Goal: Find specific page/section: Find specific page/section

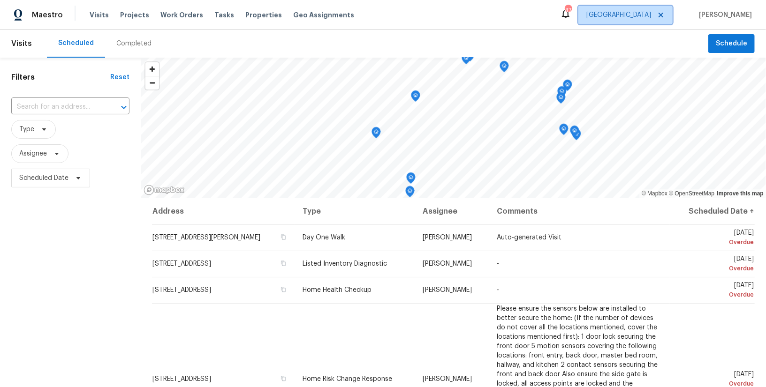
click at [651, 19] on span "[GEOGRAPHIC_DATA]" at bounding box center [618, 14] width 65 height 9
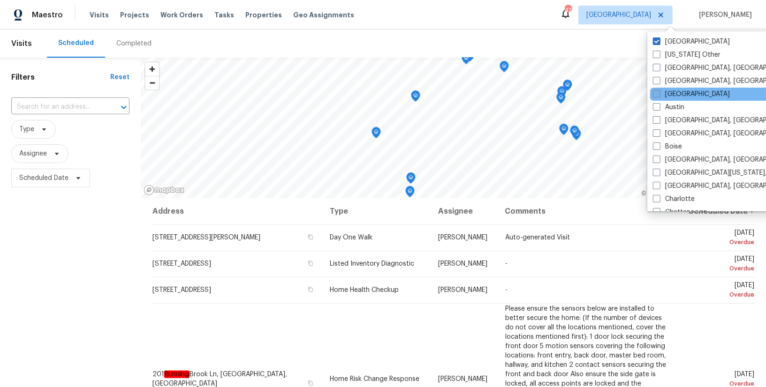
click at [665, 94] on label "[GEOGRAPHIC_DATA]" at bounding box center [691, 94] width 77 height 9
click at [659, 94] on input "[GEOGRAPHIC_DATA]" at bounding box center [656, 93] width 6 height 6
checkbox input "true"
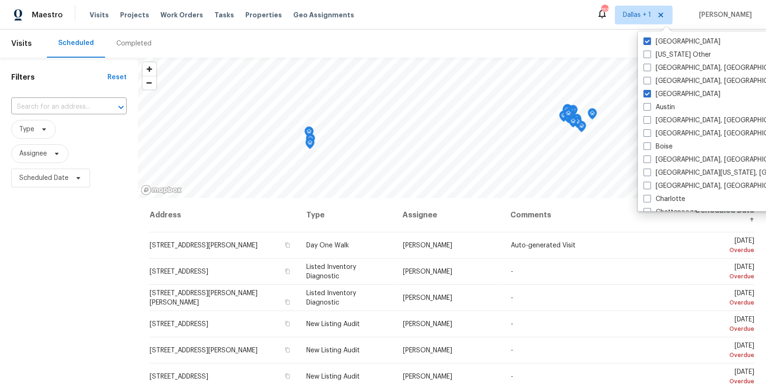
click at [126, 46] on div "Completed" at bounding box center [133, 43] width 35 height 9
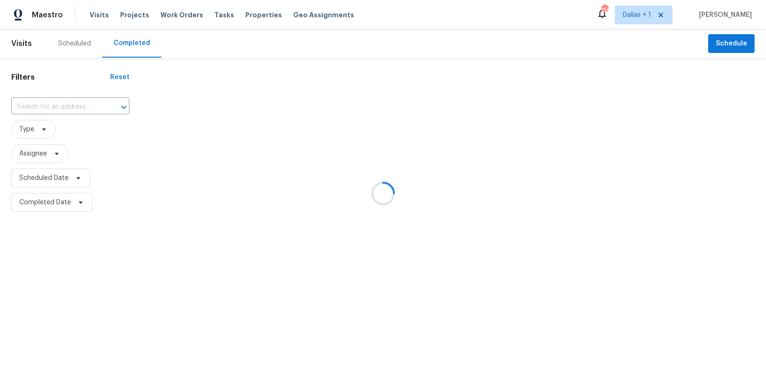
click at [70, 102] on div at bounding box center [383, 193] width 766 height 387
click at [65, 102] on div at bounding box center [383, 193] width 766 height 387
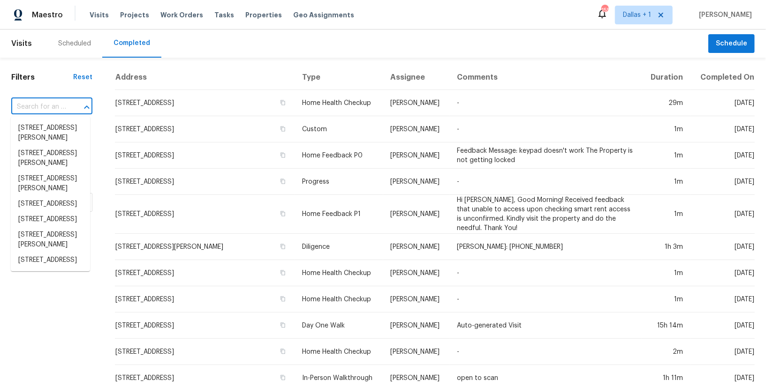
click at [47, 107] on input "text" at bounding box center [38, 107] width 55 height 15
paste input "[STREET_ADDRESS]"
type input "[STREET_ADDRESS]"
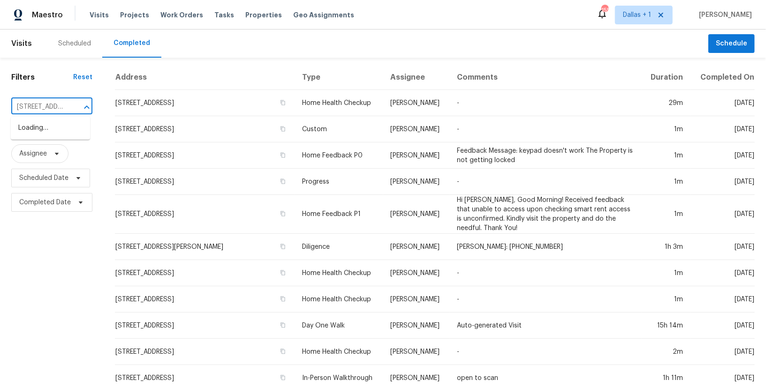
scroll to position [0, 80]
click at [45, 130] on li "[STREET_ADDRESS]" at bounding box center [50, 127] width 79 height 15
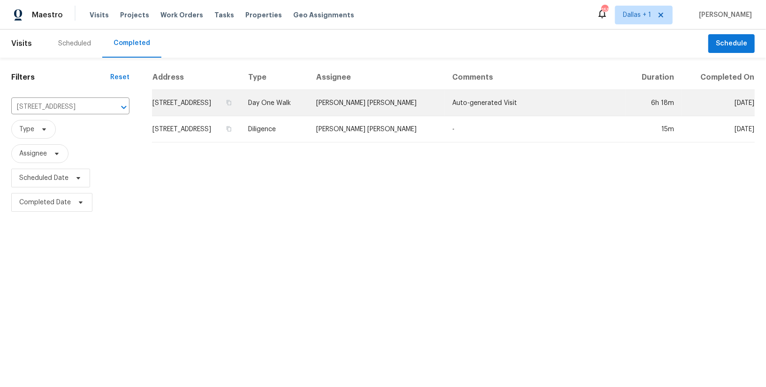
click at [308, 103] on td "Day One Walk" at bounding box center [274, 103] width 68 height 26
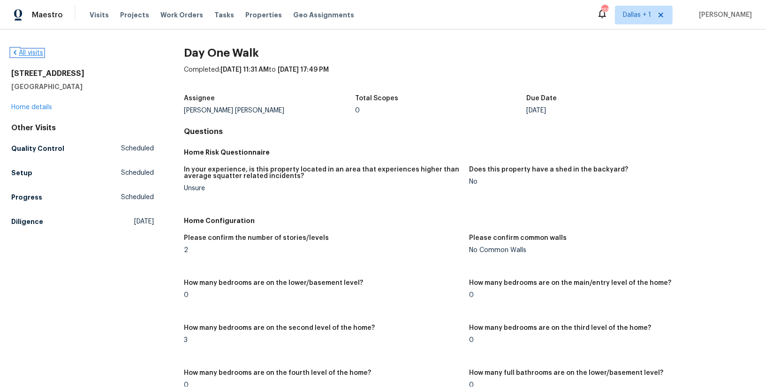
click at [15, 53] on icon at bounding box center [15, 53] width 8 height 8
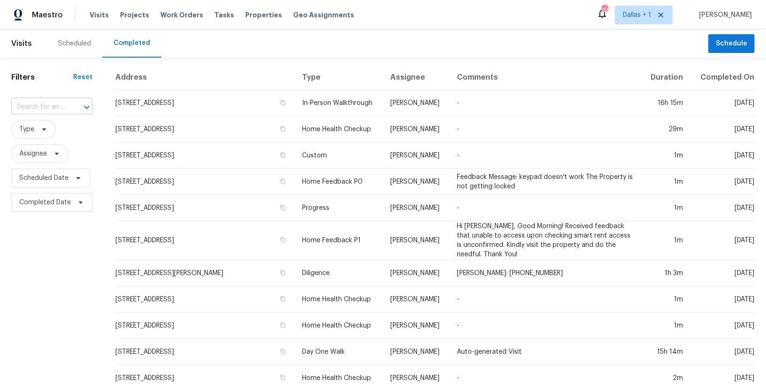
click at [46, 105] on input "text" at bounding box center [38, 107] width 55 height 15
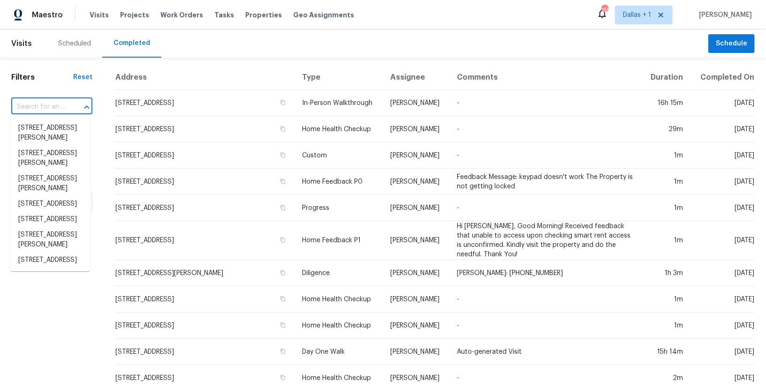
paste input "[STREET_ADDRESS][PERSON_NAME]"
type input "[STREET_ADDRESS][PERSON_NAME]"
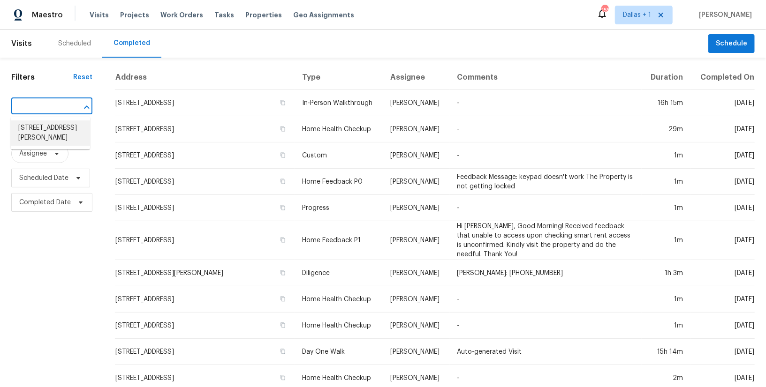
click at [38, 124] on li "[STREET_ADDRESS][PERSON_NAME]" at bounding box center [50, 132] width 79 height 25
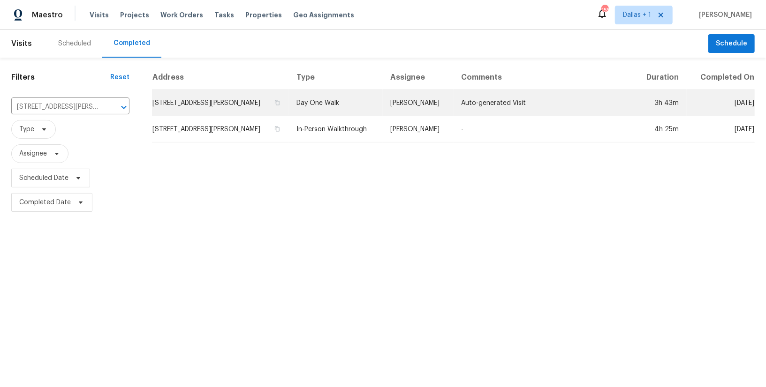
click at [318, 105] on td "Day One Walk" at bounding box center [336, 103] width 94 height 26
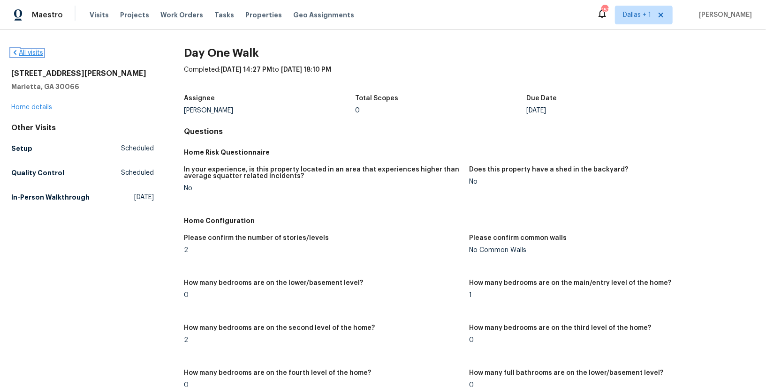
click at [14, 53] on icon at bounding box center [15, 52] width 3 height 5
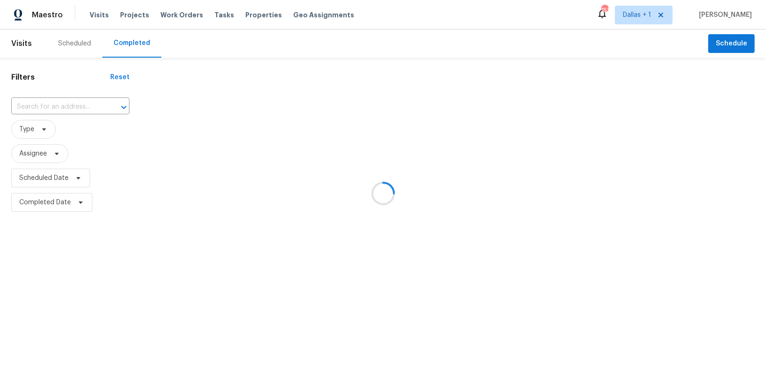
click at [53, 102] on div at bounding box center [383, 193] width 766 height 387
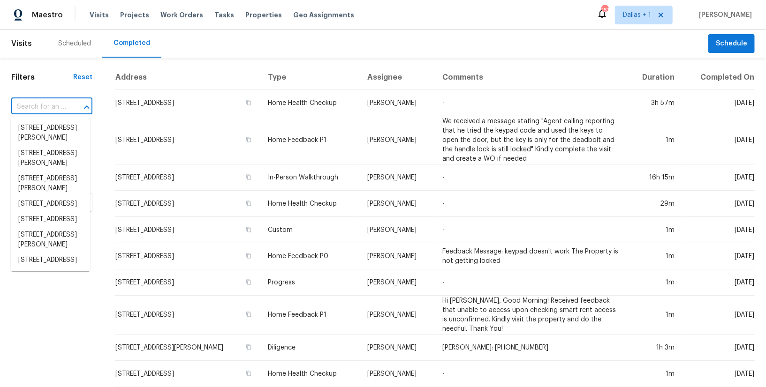
click at [53, 105] on input "text" at bounding box center [38, 107] width 55 height 15
paste input "[STREET_ADDRESS][PERSON_NAME]"
type input "[STREET_ADDRESS][PERSON_NAME]"
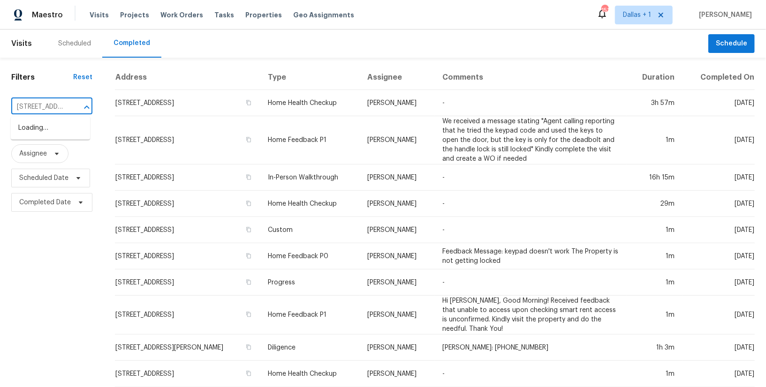
scroll to position [0, 72]
click at [42, 125] on li "[STREET_ADDRESS][PERSON_NAME]" at bounding box center [50, 132] width 79 height 25
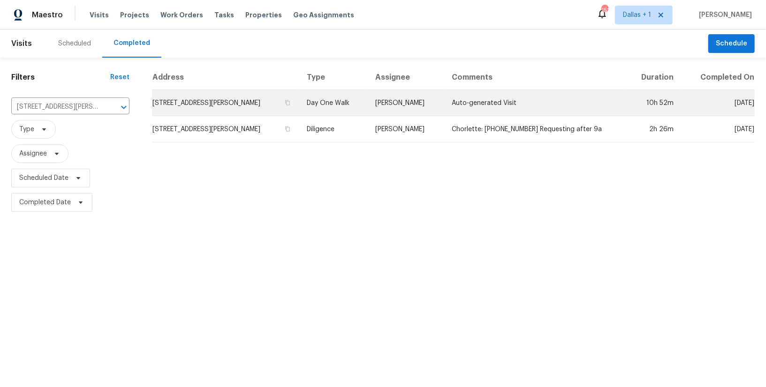
click at [343, 102] on td "Day One Walk" at bounding box center [333, 103] width 68 height 26
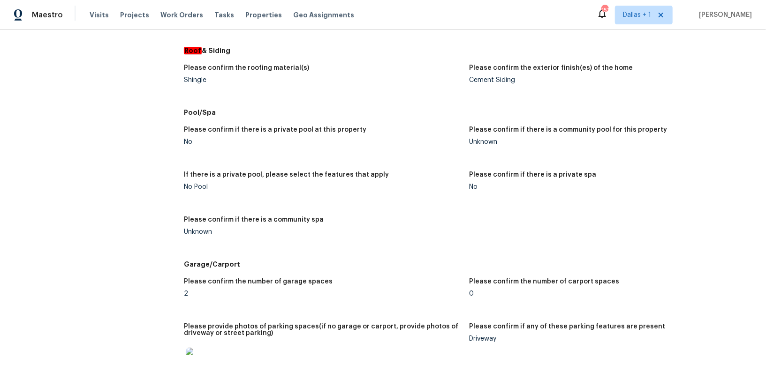
scroll to position [1232, 0]
